Goal: Information Seeking & Learning: Check status

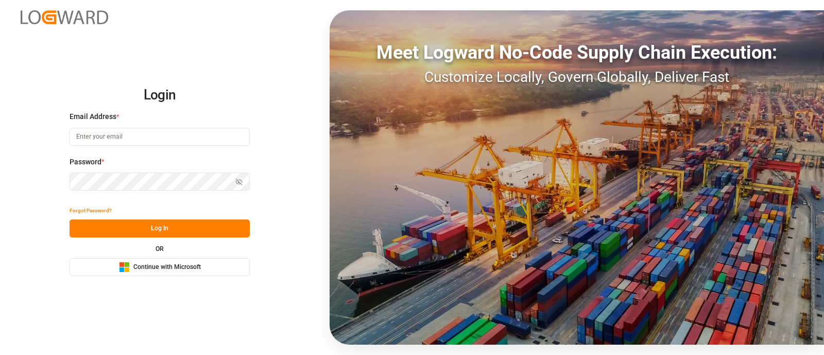
click at [178, 264] on span "Continue with Microsoft" at bounding box center [166, 267] width 67 height 9
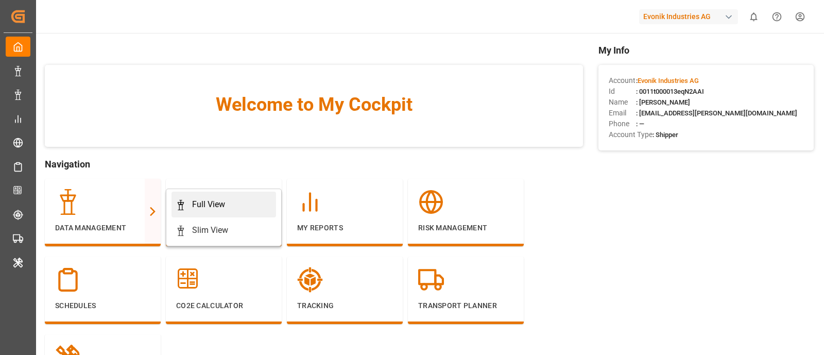
click at [208, 199] on div "Full View" at bounding box center [208, 204] width 33 height 12
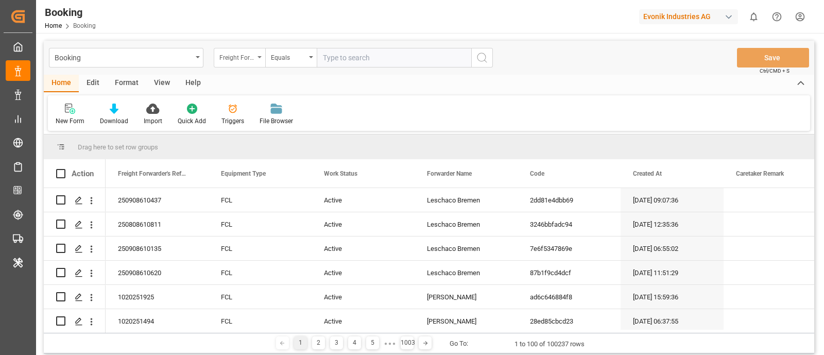
click at [231, 50] on div "Freight Forwarder's Reference No." at bounding box center [236, 56] width 35 height 12
type input "main"
click at [265, 93] on div "main" at bounding box center [290, 81] width 153 height 25
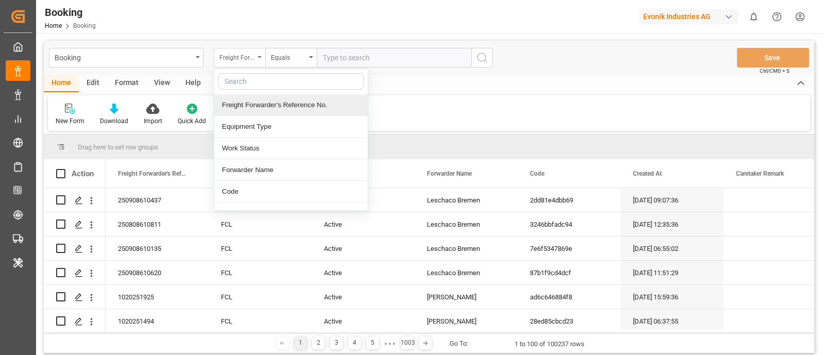
click at [238, 60] on div "Freight Forwarder's Reference No." at bounding box center [236, 56] width 35 height 12
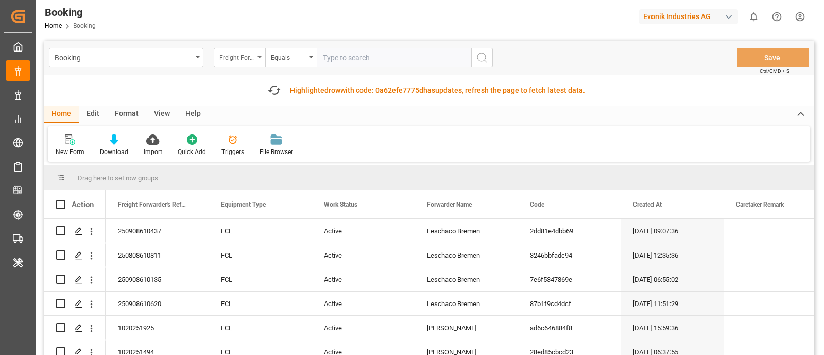
click at [232, 55] on div "Freight Forwarder's Reference No." at bounding box center [236, 56] width 35 height 12
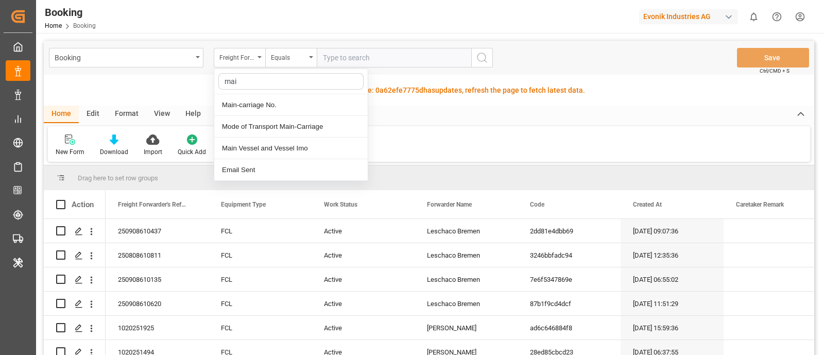
type input "main"
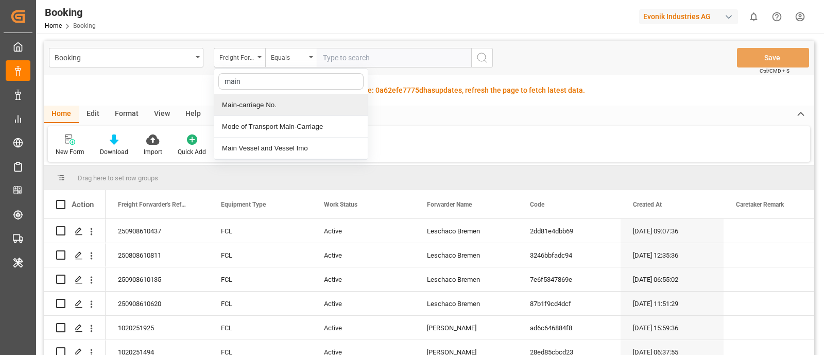
click at [258, 100] on div "Main-carriage No." at bounding box center [290, 105] width 153 height 22
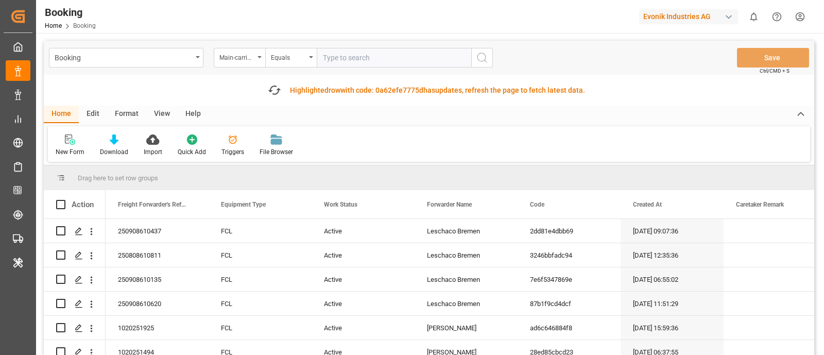
click at [354, 58] on input "text" at bounding box center [394, 58] width 155 height 20
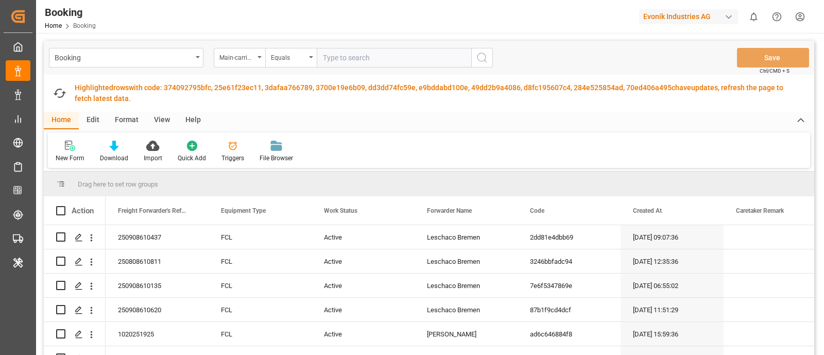
click at [343, 57] on input "text" at bounding box center [394, 58] width 155 height 20
paste input "4006570214"
type input "4006570214"
click at [482, 59] on icon "search button" at bounding box center [482, 58] width 12 height 12
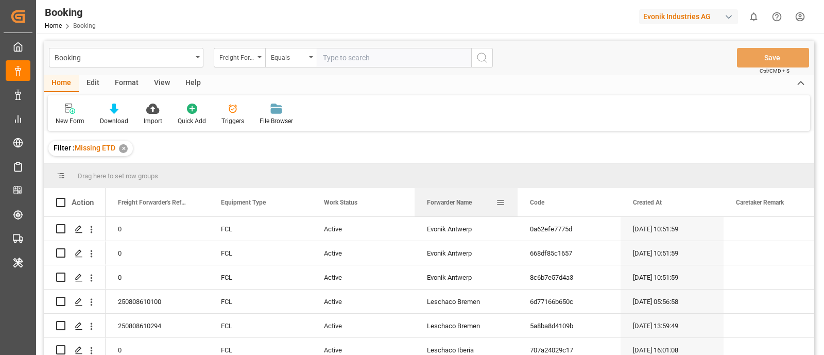
drag, startPoint x: 445, startPoint y: 198, endPoint x: 450, endPoint y: 204, distance: 8.0
click at [450, 204] on div "Forwarder Name" at bounding box center [461, 202] width 69 height 28
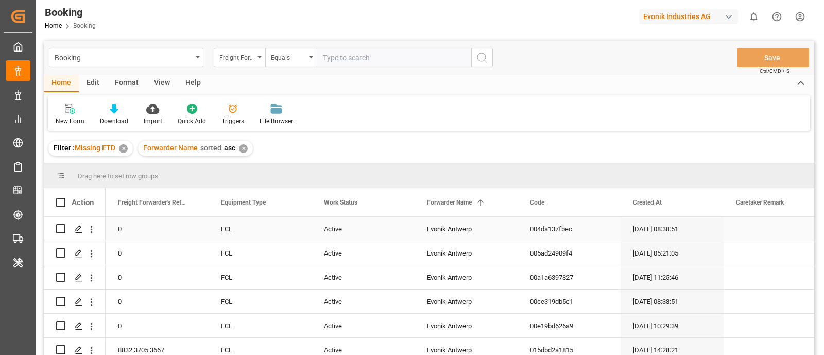
click at [434, 230] on div "Evonik Antwerp" at bounding box center [466, 229] width 103 height 24
click at [238, 58] on div "Freight Forwarder's Reference No." at bounding box center [236, 56] width 35 height 12
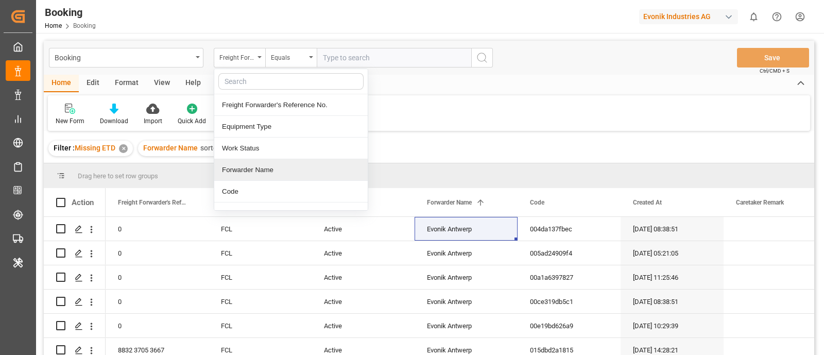
drag, startPoint x: 283, startPoint y: 169, endPoint x: 280, endPoint y: 157, distance: 12.6
click at [284, 165] on div "Forwarder Name" at bounding box center [290, 170] width 153 height 22
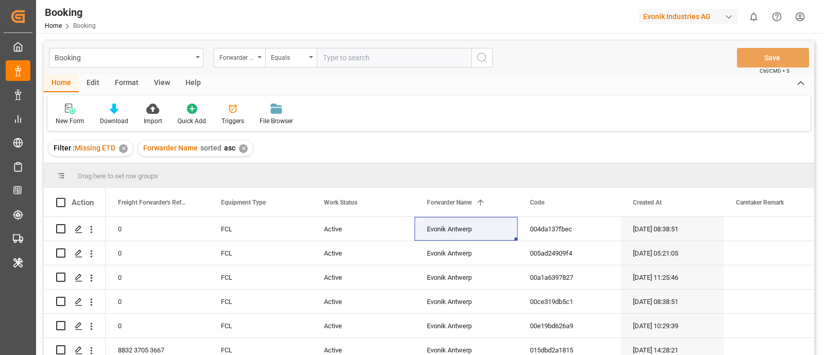
click at [332, 57] on input "text" at bounding box center [394, 58] width 155 height 20
paste input "Evonik Antwerp"
type input "Evonik Antwerp"
click at [476, 54] on icon "search button" at bounding box center [482, 58] width 12 height 12
click at [241, 148] on div "✕" at bounding box center [243, 148] width 9 height 9
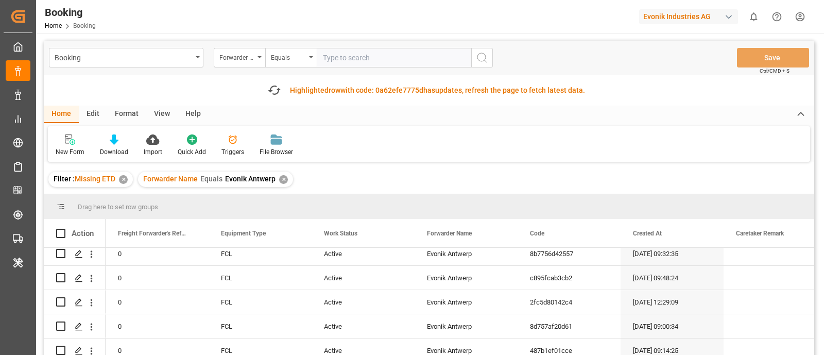
scroll to position [1575, 0]
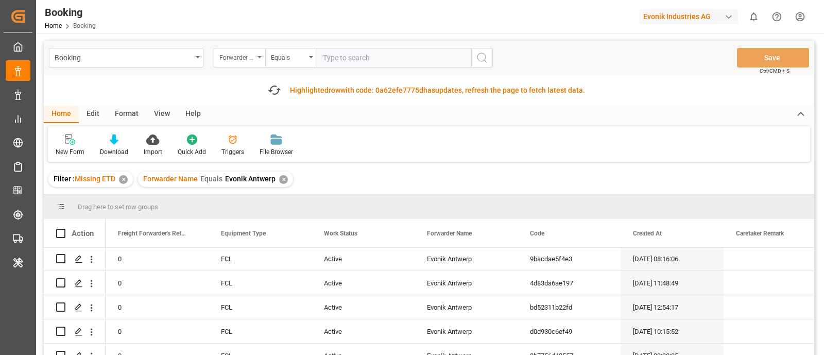
click at [232, 61] on div "Forwarder Name" at bounding box center [236, 56] width 35 height 12
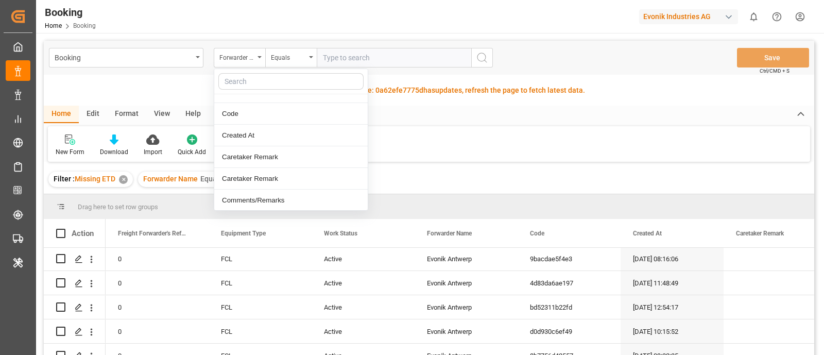
scroll to position [64, 0]
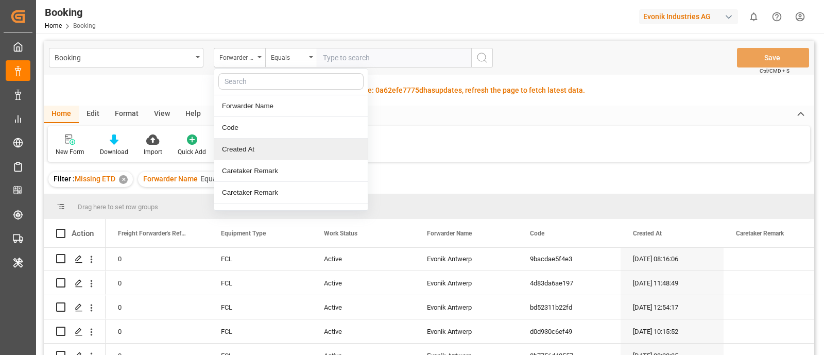
click at [286, 148] on div "Created At" at bounding box center [290, 150] width 153 height 22
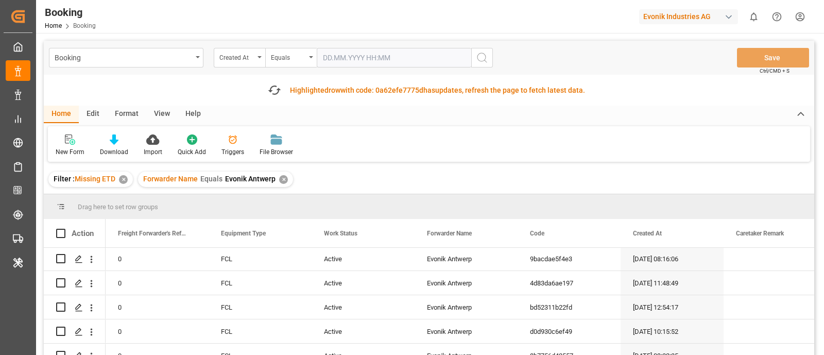
click at [333, 56] on input "text" at bounding box center [394, 58] width 155 height 20
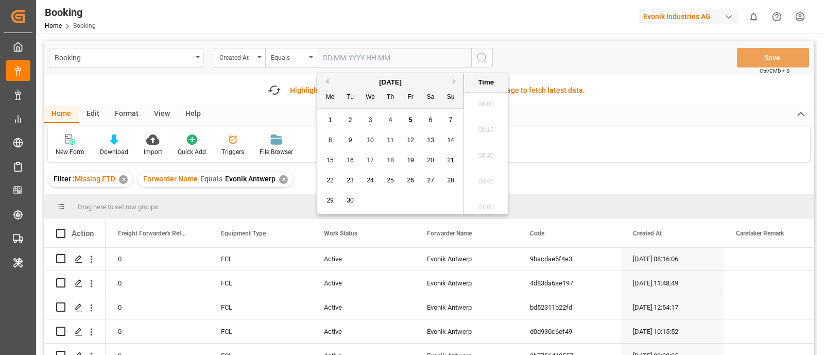
scroll to position [1111, 0]
click at [323, 83] on button "Previous Month" at bounding box center [325, 81] width 6 height 6
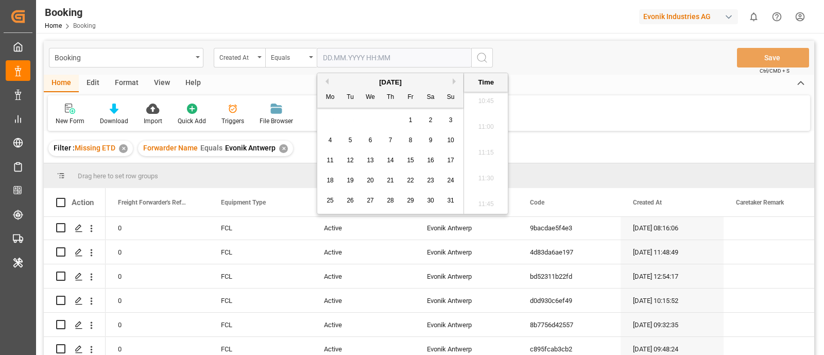
click at [323, 83] on button "Previous Month" at bounding box center [325, 81] width 6 height 6
click at [288, 45] on div "Booking Created At Equals Save Ctrl/CMD + S" at bounding box center [429, 58] width 771 height 34
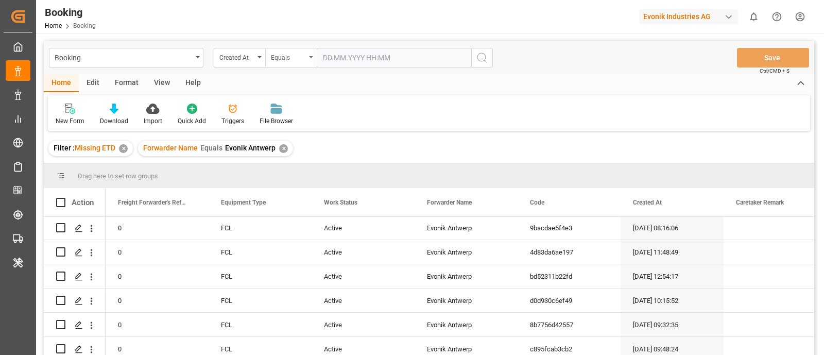
click at [291, 62] on div "Equals" at bounding box center [288, 56] width 35 height 12
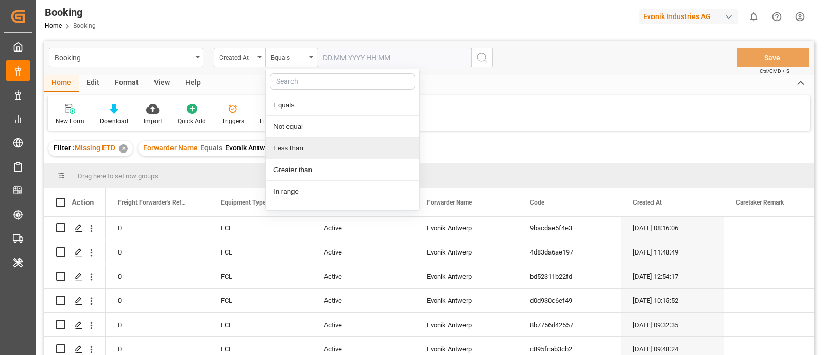
click at [306, 150] on div "Less than" at bounding box center [342, 149] width 153 height 22
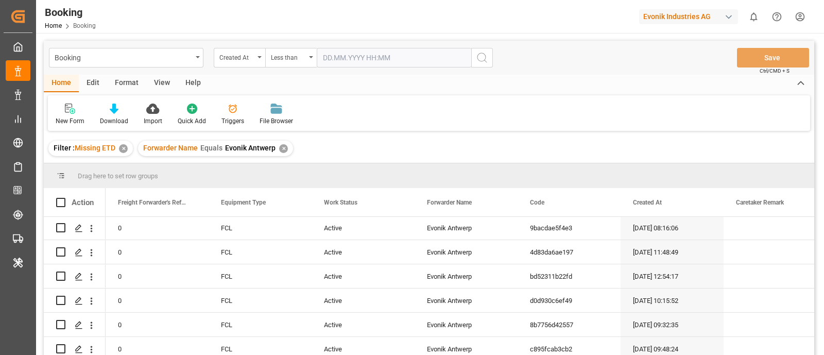
click at [345, 53] on input "text" at bounding box center [394, 58] width 155 height 20
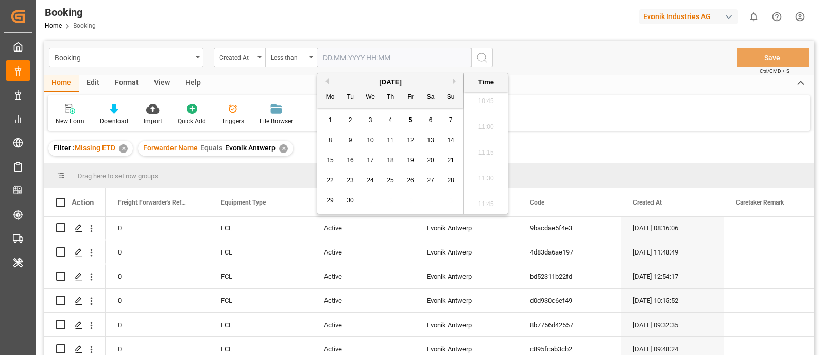
click at [325, 79] on button "Previous Month" at bounding box center [325, 81] width 6 height 6
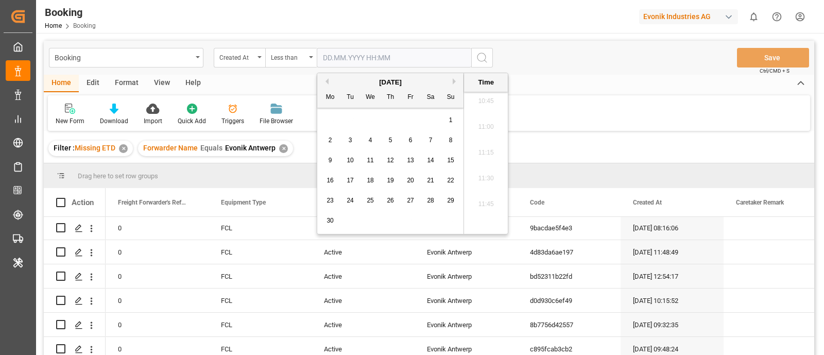
click at [325, 79] on button "Previous Month" at bounding box center [325, 81] width 6 height 6
click at [457, 81] on button "Next Month" at bounding box center [456, 81] width 6 height 6
click at [412, 178] on span "20" at bounding box center [410, 180] width 7 height 7
type input "20.06.2025 00:00"
click at [598, 117] on div "New Form Download Import Quick Add Triggers File Browser" at bounding box center [429, 113] width 762 height 36
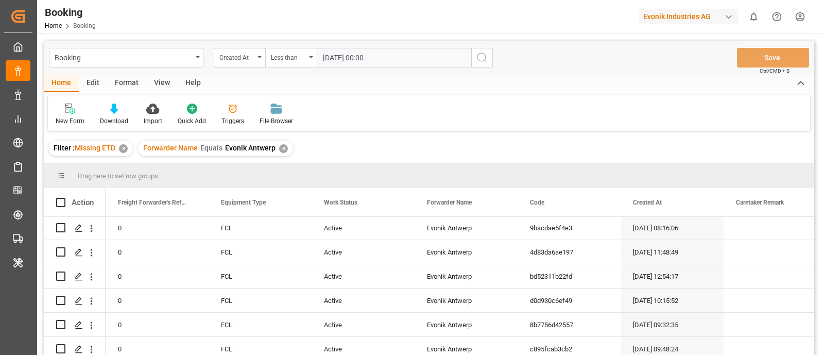
click at [484, 60] on icon "search button" at bounding box center [482, 58] width 12 height 12
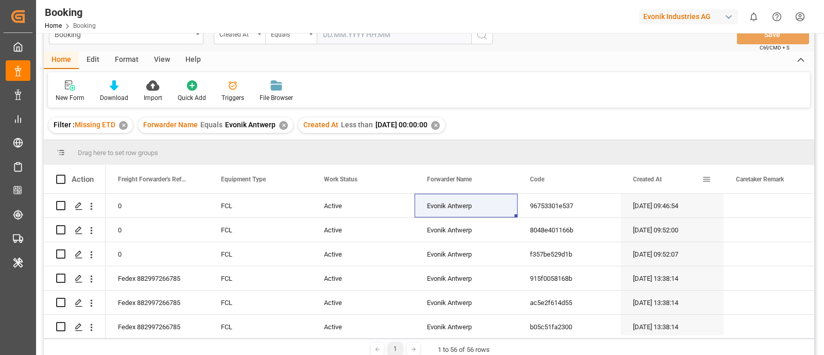
click at [653, 179] on span "Created At" at bounding box center [647, 179] width 29 height 7
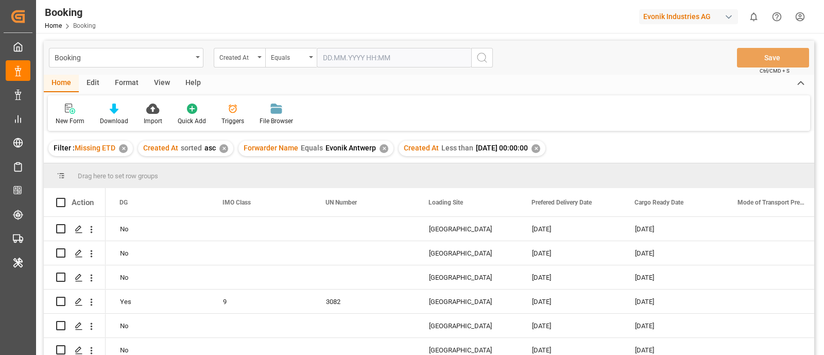
click at [158, 83] on div "View" at bounding box center [161, 84] width 31 height 18
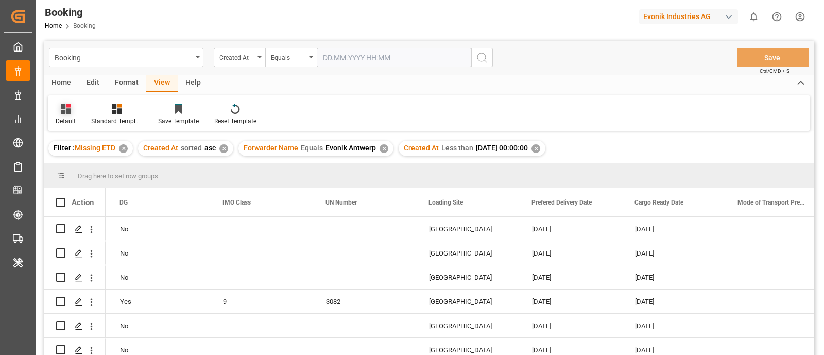
click at [56, 115] on div "Default" at bounding box center [66, 114] width 36 height 23
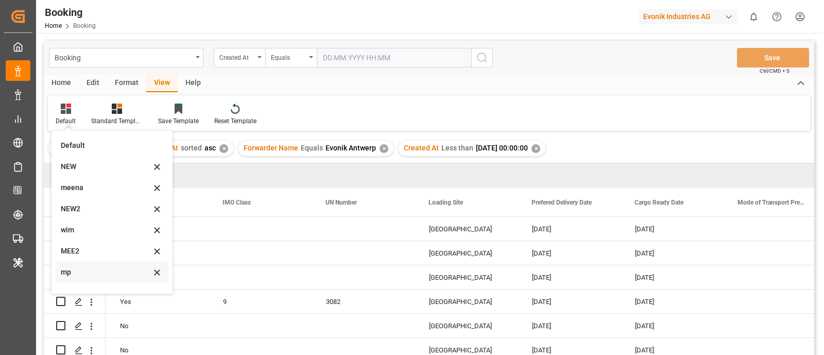
click at [91, 264] on div "mp" at bounding box center [112, 272] width 113 height 21
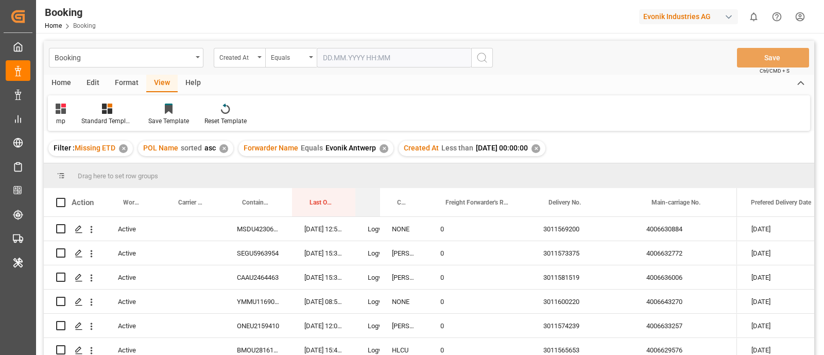
drag, startPoint x: 434, startPoint y: 192, endPoint x: 377, endPoint y: 190, distance: 57.7
click at [377, 190] on div "Last Opened By" at bounding box center [367, 202] width 25 height 28
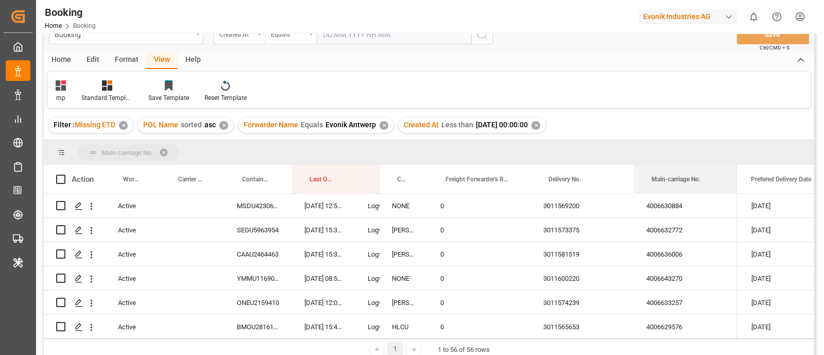
drag, startPoint x: 685, startPoint y: 164, endPoint x: 682, endPoint y: 144, distance: 19.7
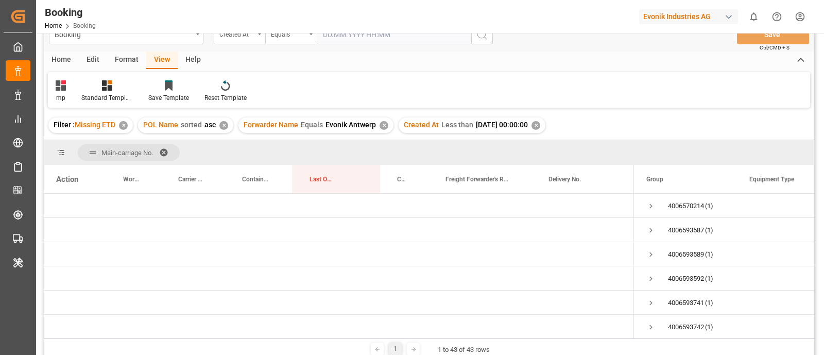
click at [163, 148] on span at bounding box center [167, 152] width 16 height 9
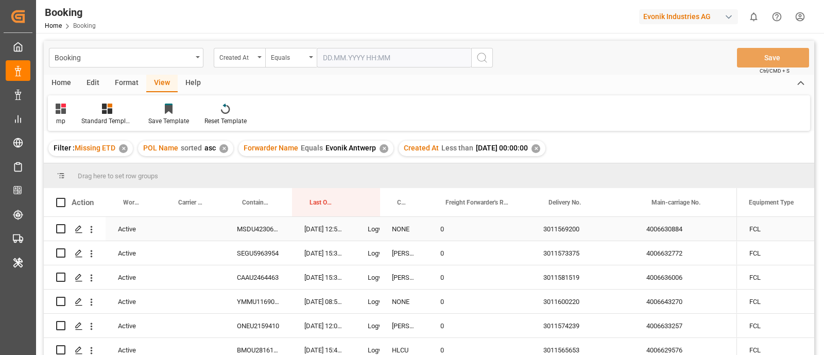
click at [675, 225] on div "4006630884" at bounding box center [685, 229] width 103 height 24
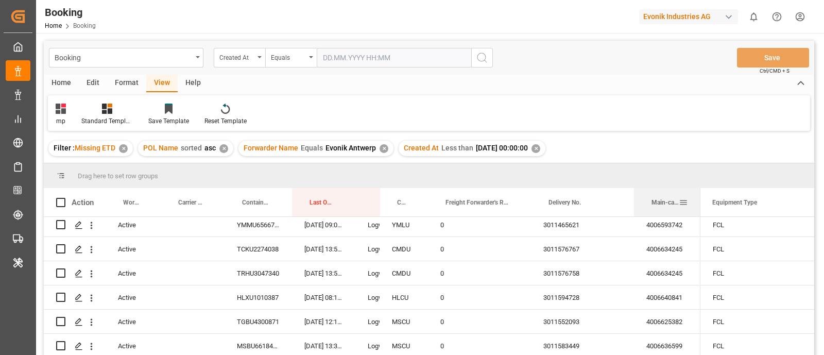
drag, startPoint x: 735, startPoint y: 192, endPoint x: 697, endPoint y: 192, distance: 37.6
click at [698, 192] on div at bounding box center [700, 202] width 4 height 28
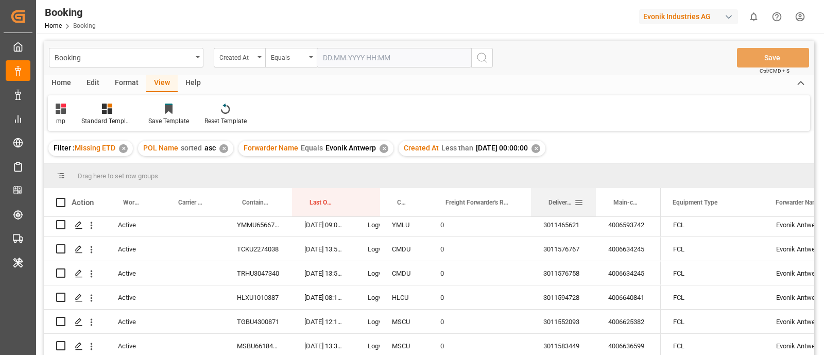
drag, startPoint x: 633, startPoint y: 192, endPoint x: 594, endPoint y: 193, distance: 38.1
click at [594, 193] on div at bounding box center [596, 202] width 4 height 28
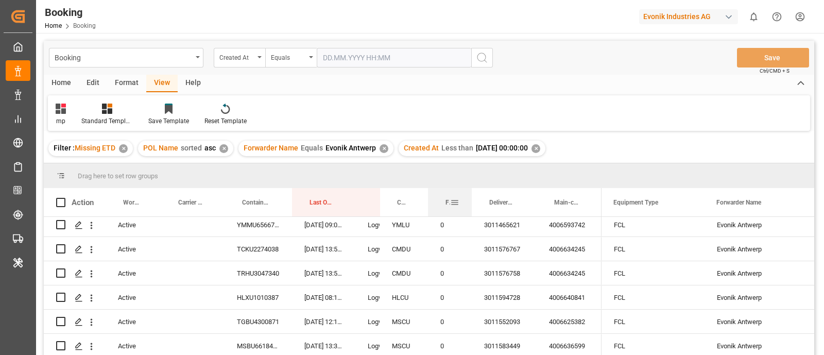
drag, startPoint x: 528, startPoint y: 192, endPoint x: 469, endPoint y: 192, distance: 59.2
click at [470, 192] on div at bounding box center [472, 202] width 4 height 28
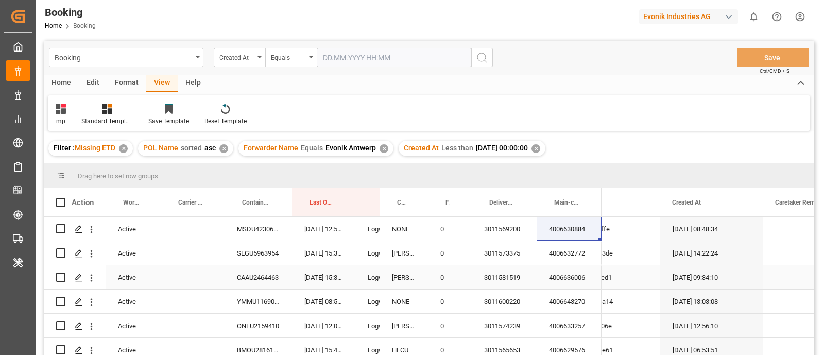
scroll to position [0, 253]
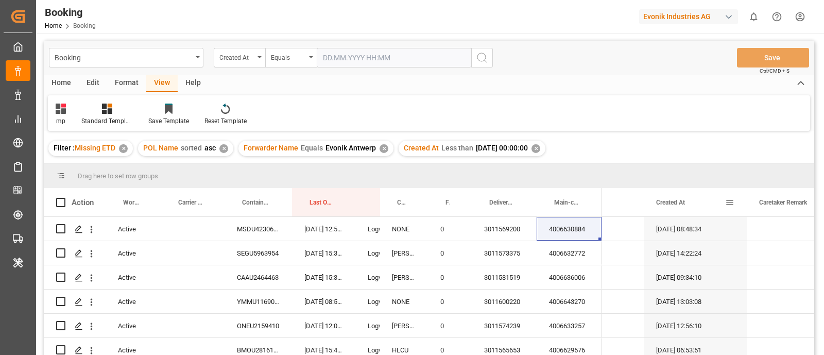
click at [696, 197] on div "Created At" at bounding box center [690, 202] width 69 height 28
click at [564, 231] on div "4006570214" at bounding box center [569, 229] width 65 height 24
click at [507, 228] on div "3011405756" at bounding box center [504, 229] width 65 height 24
click at [90, 234] on icon "open menu" at bounding box center [91, 229] width 11 height 11
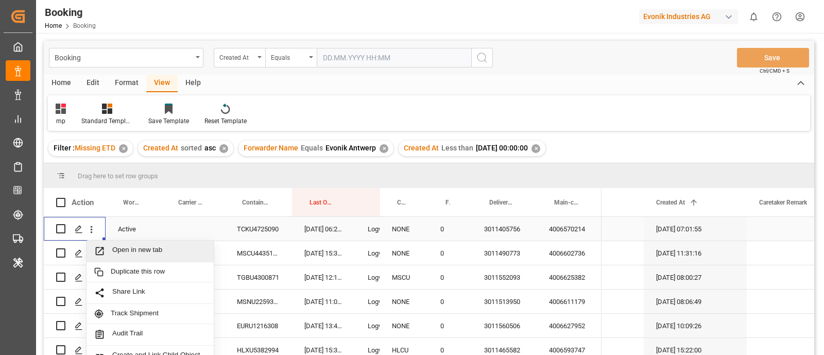
click at [127, 246] on span "Open in new tab" at bounding box center [159, 251] width 94 height 11
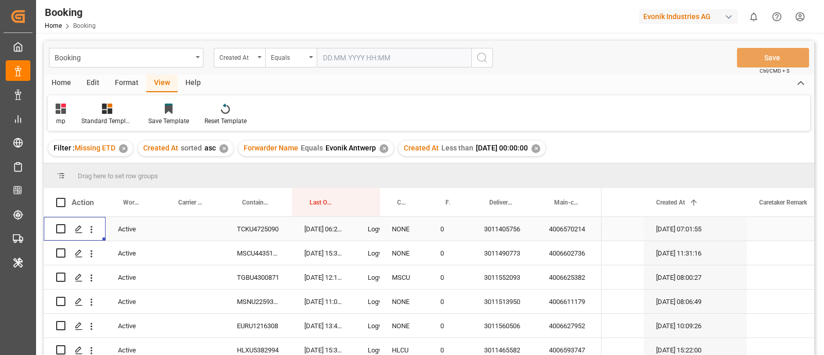
click at [565, 232] on div "4006570214" at bounding box center [569, 229] width 65 height 24
click at [506, 230] on div "3011405756" at bounding box center [504, 229] width 65 height 24
click at [247, 230] on div "TCKU4725090" at bounding box center [258, 229] width 67 height 24
click at [548, 225] on div "4006570214" at bounding box center [569, 229] width 65 height 24
click at [264, 229] on div "TCKU4725090" at bounding box center [258, 229] width 67 height 24
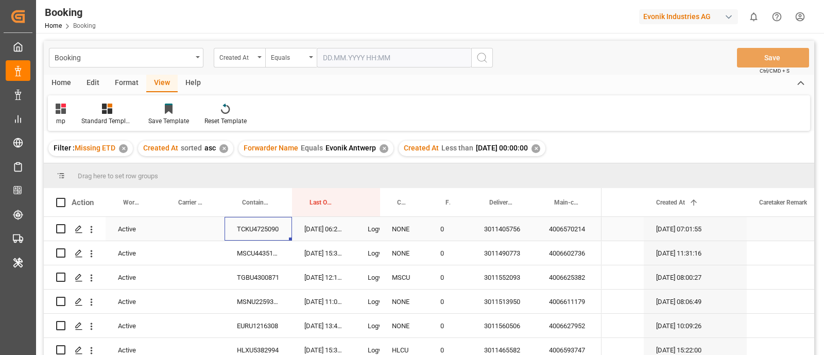
click at [250, 228] on div "TCKU4725090" at bounding box center [258, 229] width 67 height 24
click at [91, 232] on icon "open menu" at bounding box center [92, 229] width 2 height 7
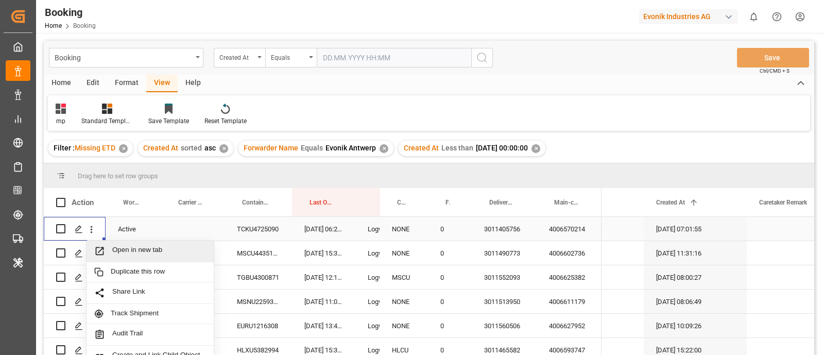
click at [113, 246] on span "Open in new tab" at bounding box center [159, 251] width 94 height 11
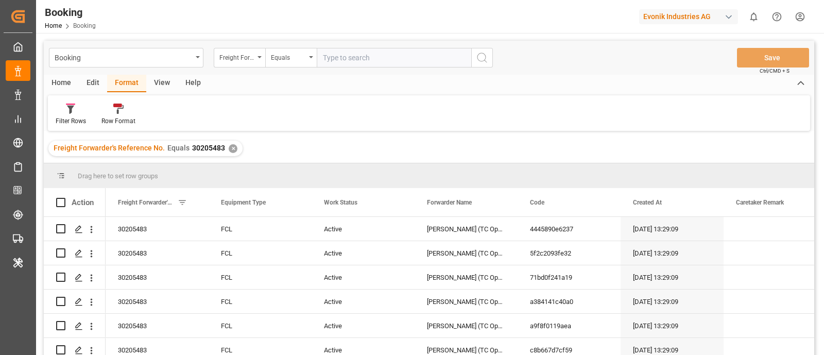
scroll to position [7, 0]
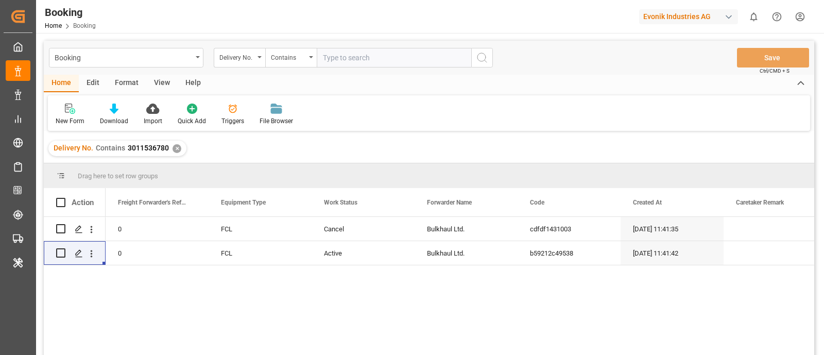
click at [340, 56] on input "text" at bounding box center [394, 58] width 155 height 20
type input "3011405756"
click at [490, 56] on button "search button" at bounding box center [482, 58] width 22 height 20
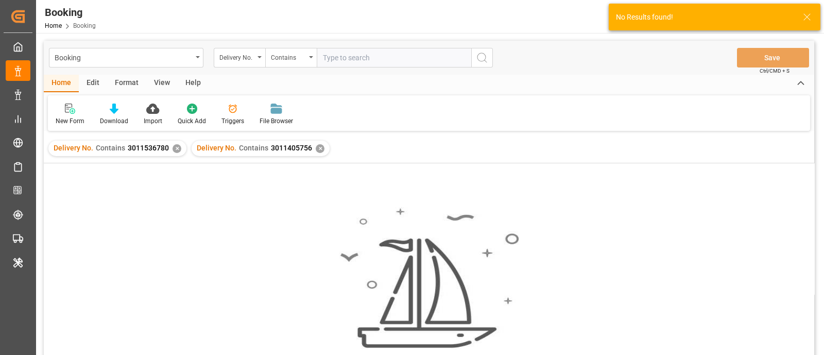
click at [173, 152] on div "✕" at bounding box center [177, 148] width 9 height 9
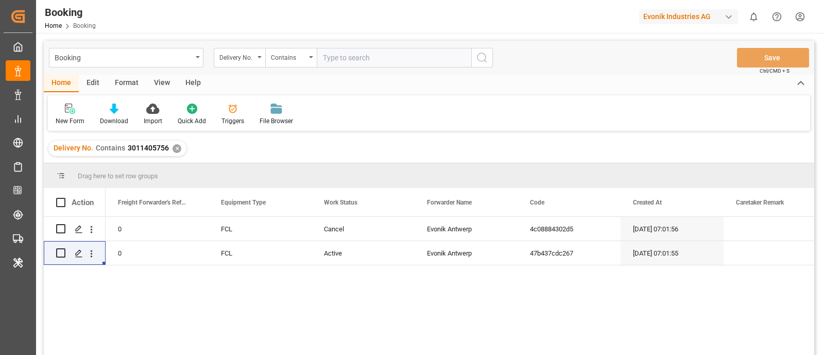
click at [334, 60] on input "text" at bounding box center [394, 58] width 155 height 20
paste input "3011594491"
type input "3011594491"
click at [488, 55] on icon "search button" at bounding box center [482, 58] width 12 height 12
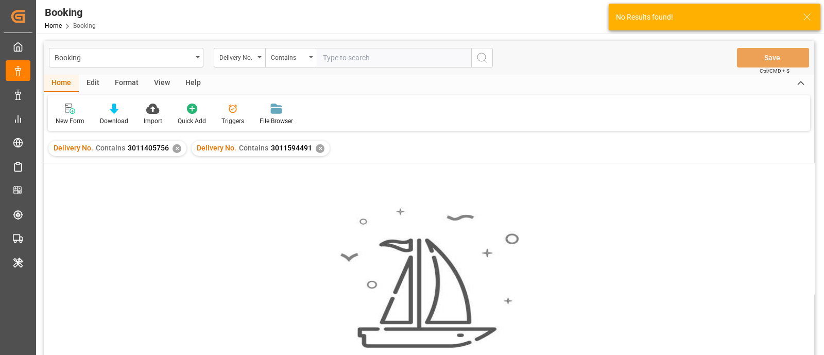
click at [173, 147] on div "✕" at bounding box center [177, 148] width 9 height 9
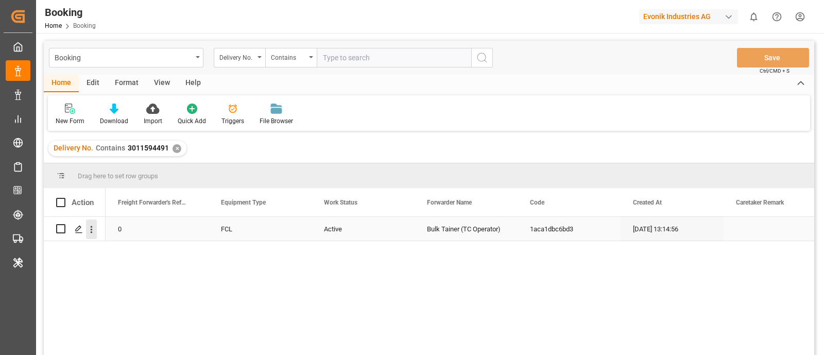
click at [93, 231] on icon "open menu" at bounding box center [91, 229] width 11 height 11
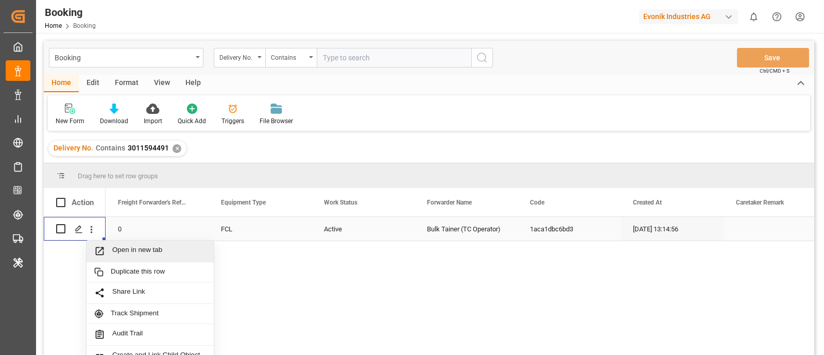
click at [113, 243] on div "Open in new tab" at bounding box center [150, 252] width 127 height 22
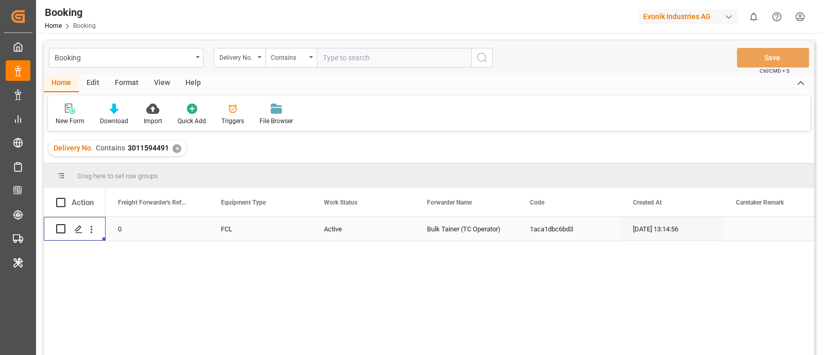
click at [325, 48] on input "text" at bounding box center [394, 58] width 155 height 20
paste input "3011594463"
type input "3011594463"
click at [474, 55] on button "search button" at bounding box center [482, 58] width 22 height 20
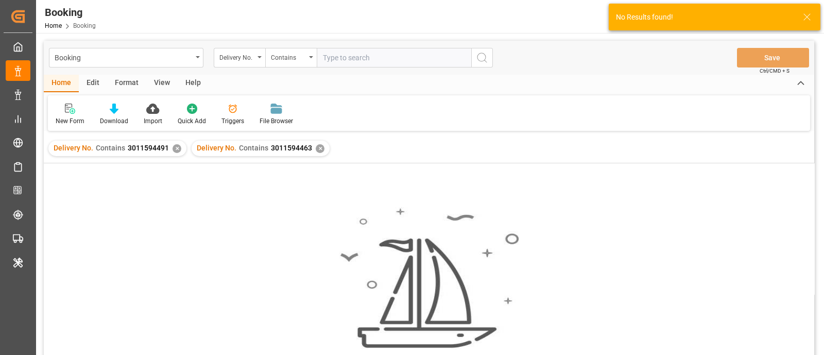
click at [175, 149] on div "✕" at bounding box center [177, 148] width 9 height 9
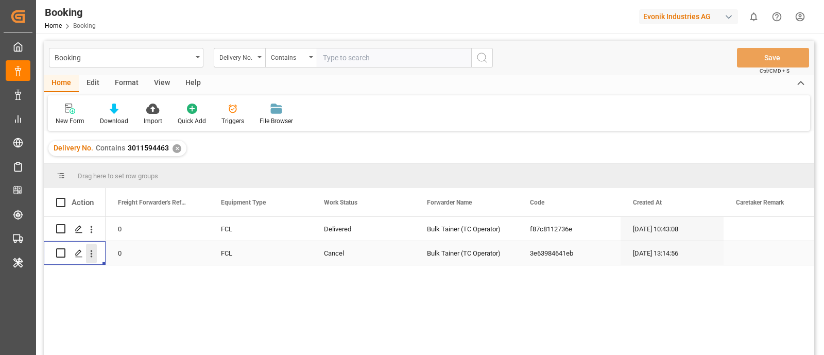
click at [89, 258] on icon "open menu" at bounding box center [91, 253] width 11 height 11
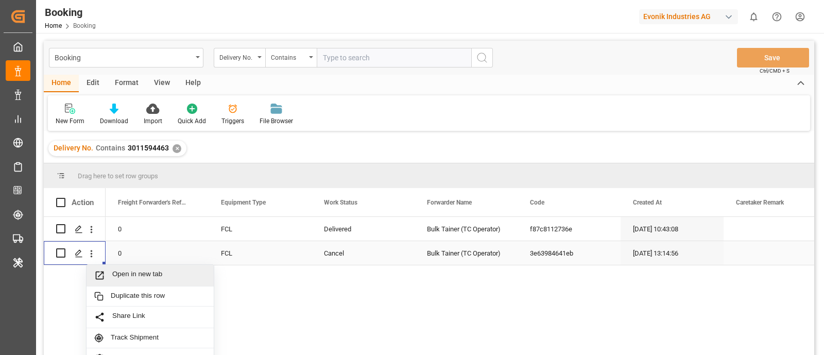
click at [121, 270] on span "Open in new tab" at bounding box center [159, 275] width 94 height 11
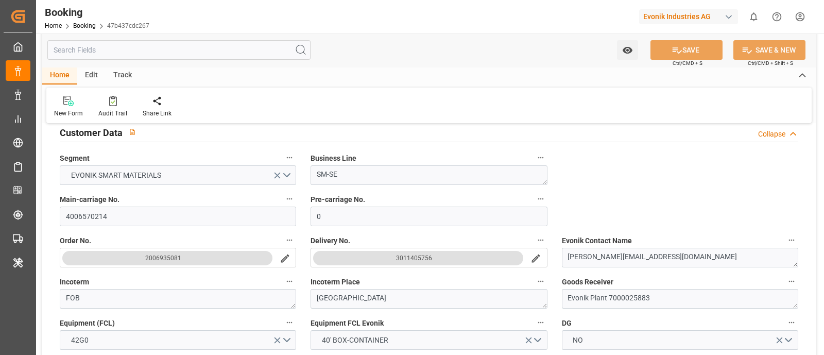
scroll to position [193, 0]
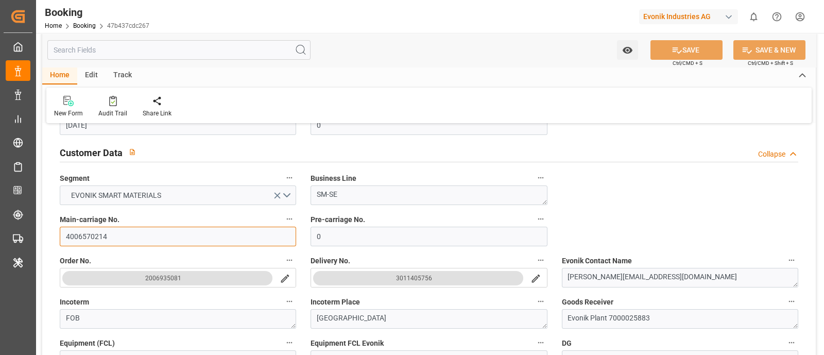
click at [132, 241] on input "4006570214" at bounding box center [178, 237] width 236 height 20
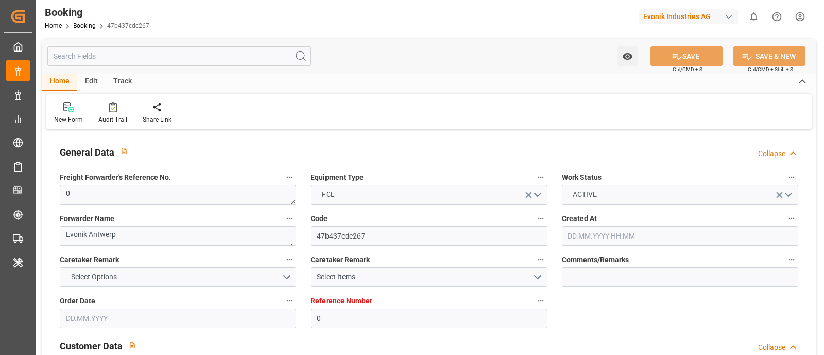
type input "0"
type input "Dummy"
type input "Dummy Carrier"
type input "NLRTM"
type input "BEANR"
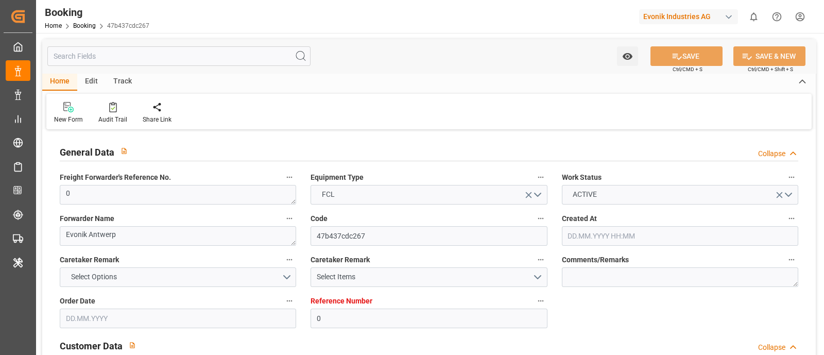
type input "16.04.2025 07:01"
type input "16.04.2025"
type input "09.06.2025"
type input "23.05.2025"
type input "23.05.2025 00:00"
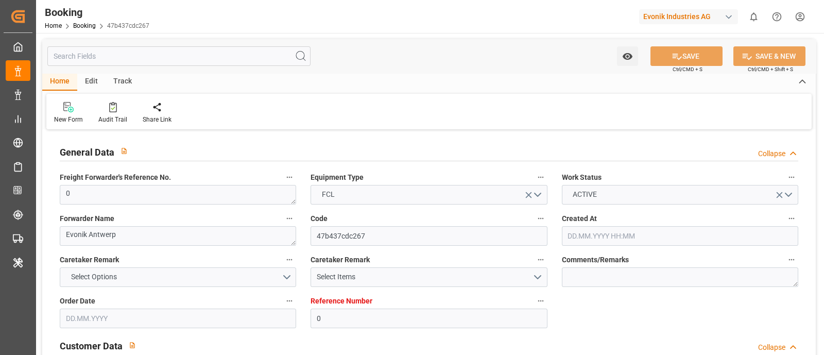
type input "27.05.2025 06:25"
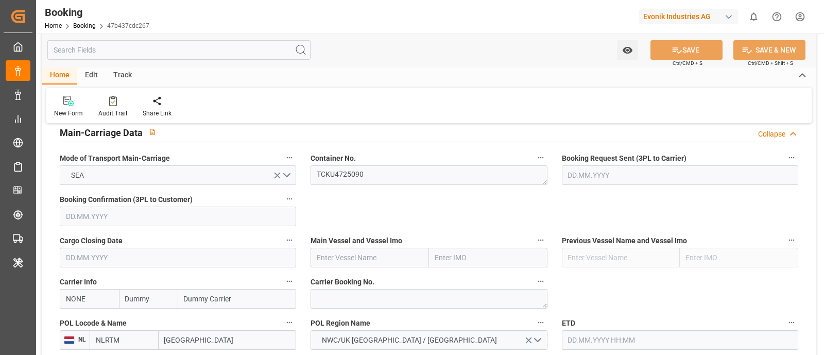
scroll to position [579, 0]
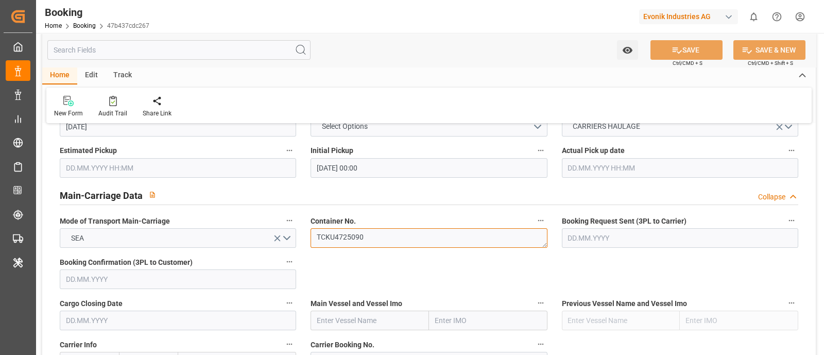
click at [343, 242] on textarea "TCKU4725090" at bounding box center [429, 238] width 236 height 20
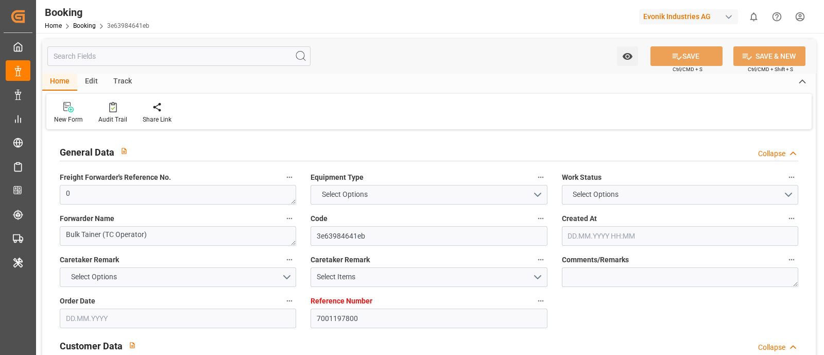
type input "7001197800"
type input "9279977"
type input "MSC"
type input "Mediterranean Shipping Company"
type input "BEANR"
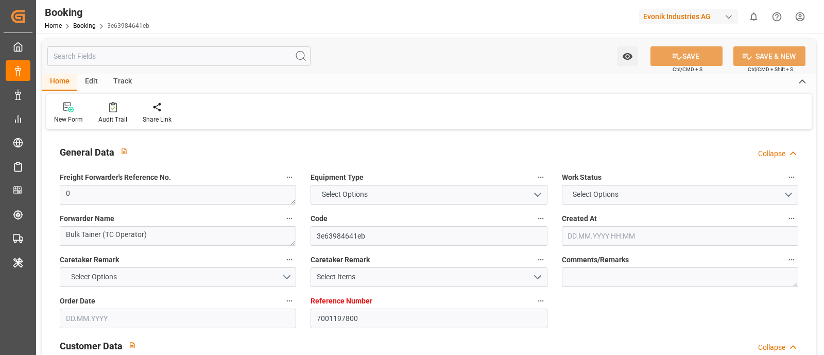
type input "TRIST"
type input "13"
type input "0"
type input "[DATE] 13:14"
type input "[DATE]"
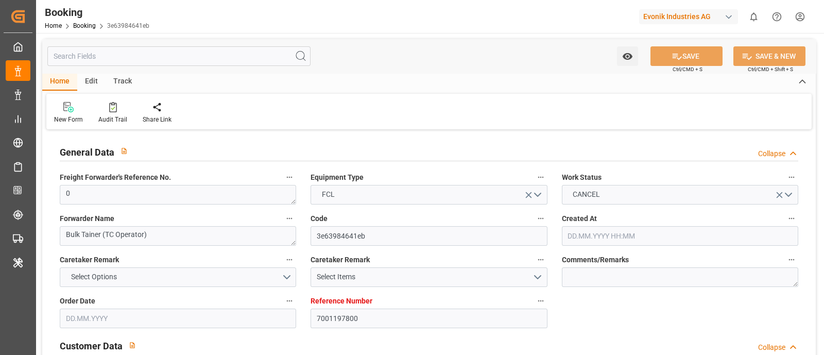
type input "[DATE]"
type input "[DATE] 00:00"
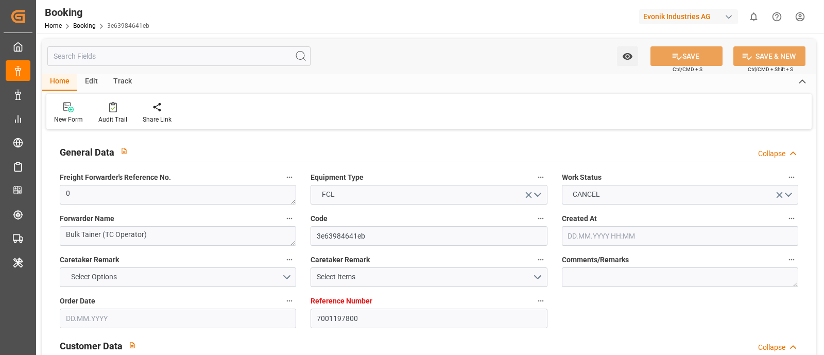
type input "[DATE] 00:00"
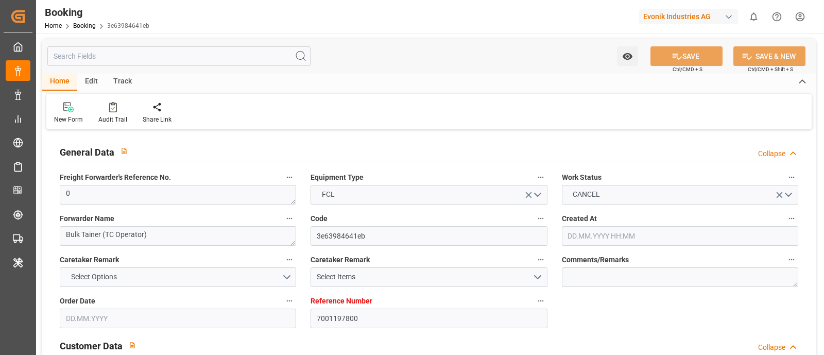
type input "[DATE]"
type input "[DATE] 11:53"
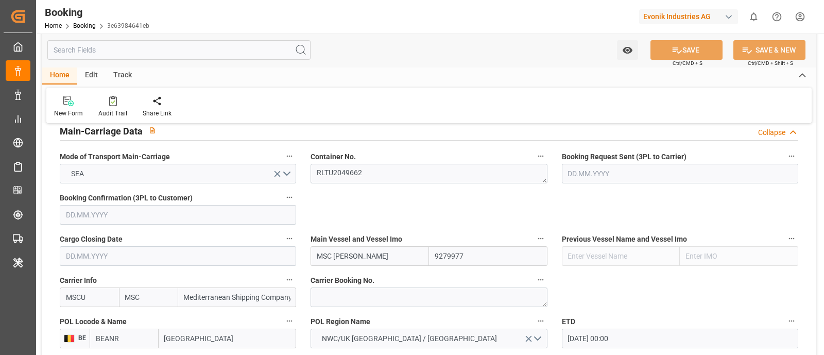
scroll to position [579, 0]
